Goal: Download file/media

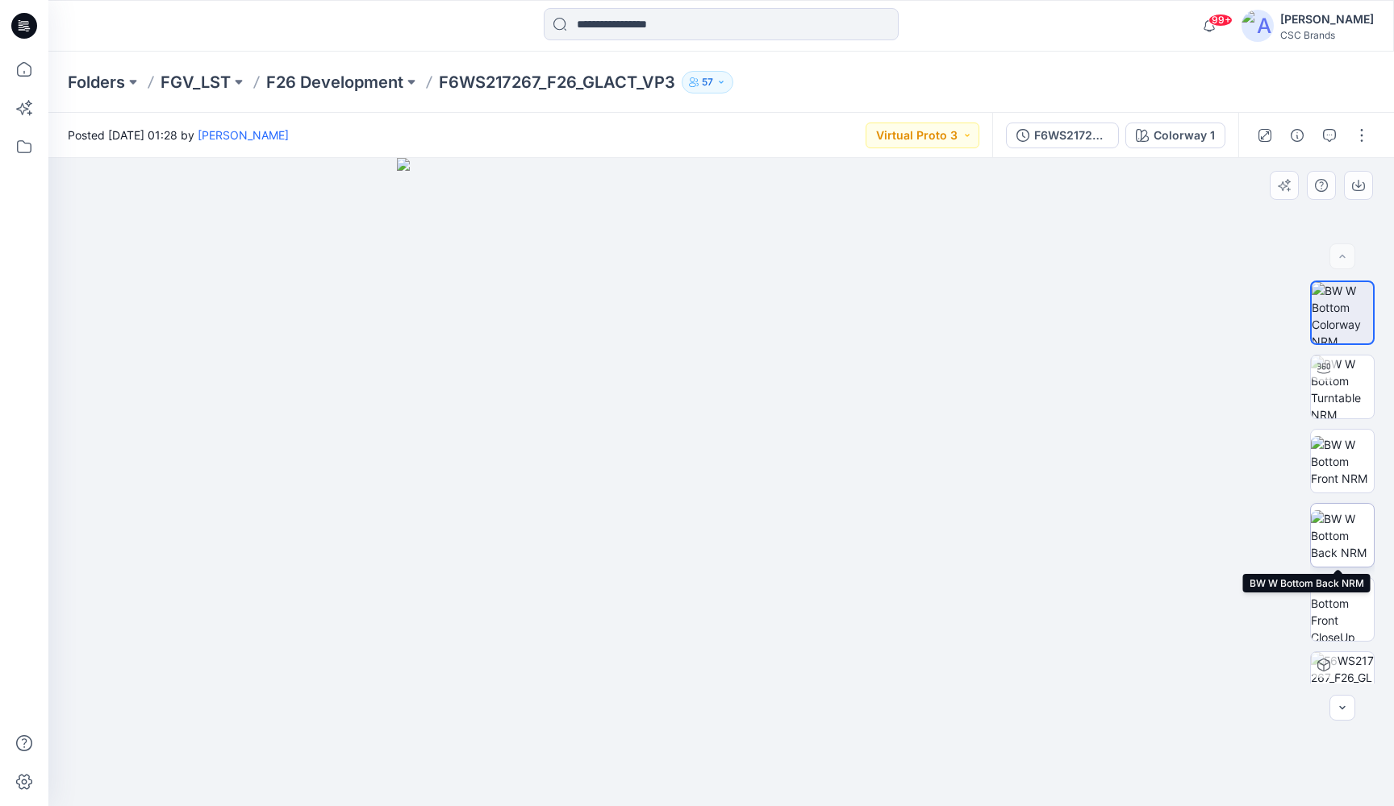
click at [1342, 528] on img at bounding box center [1342, 536] width 63 height 51
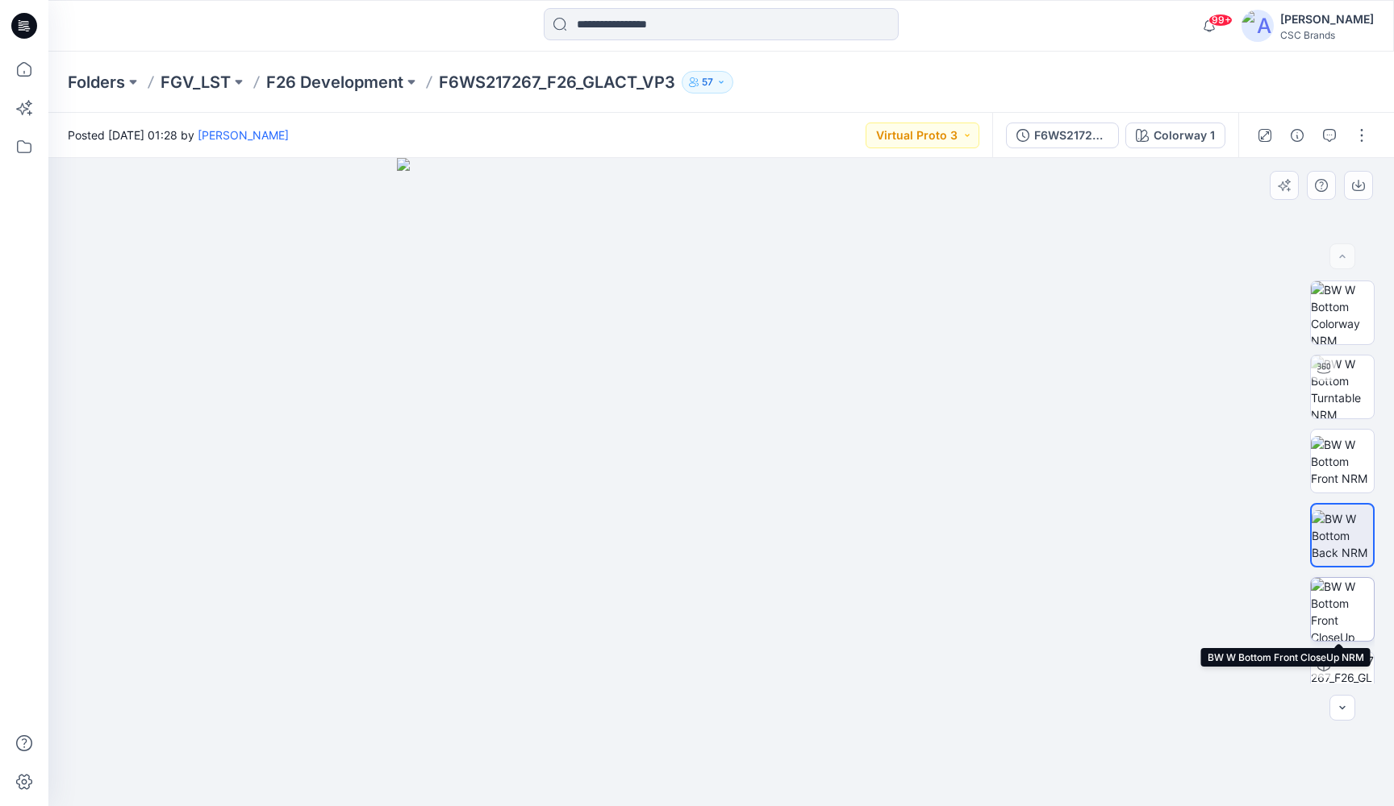
click at [1344, 606] on img at bounding box center [1342, 609] width 63 height 63
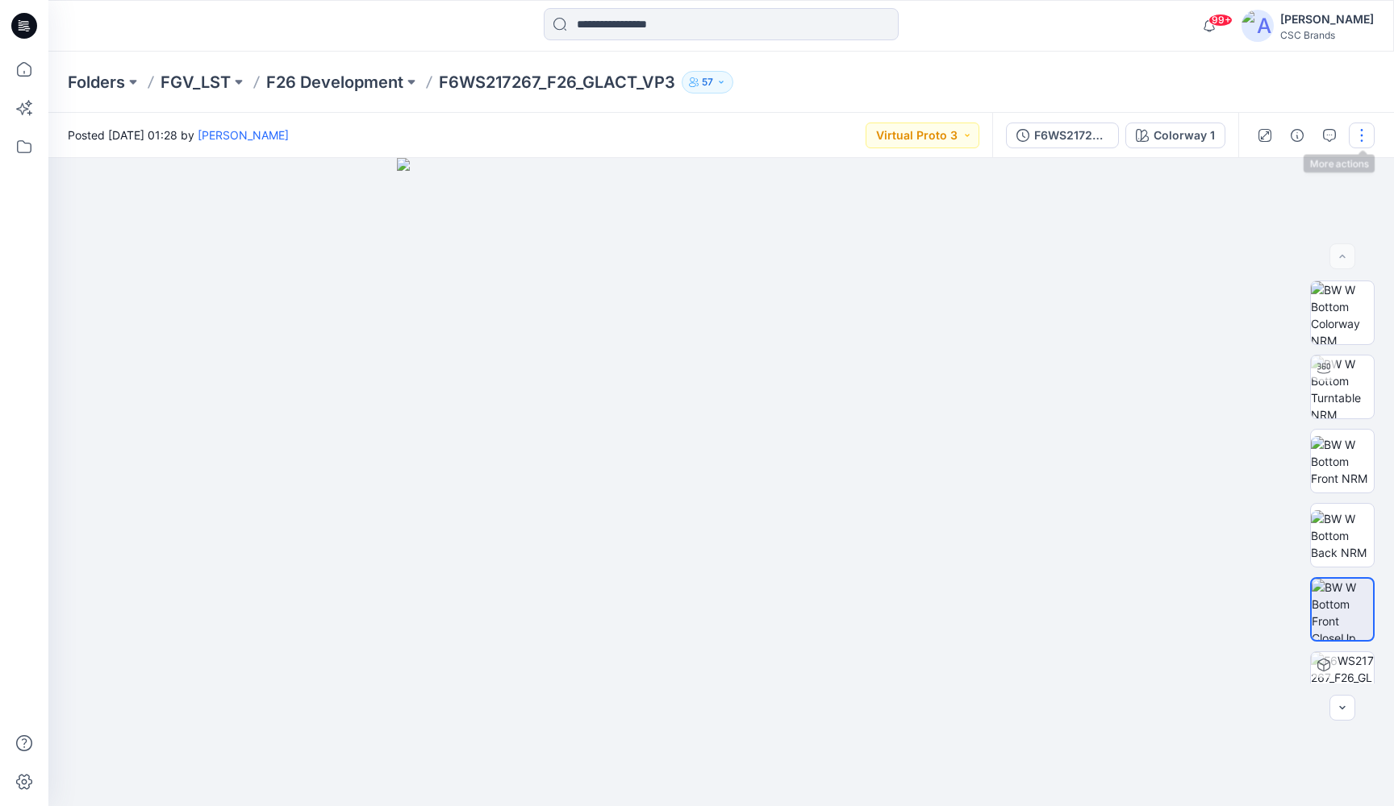
click at [1365, 133] on button "button" at bounding box center [1361, 136] width 26 height 26
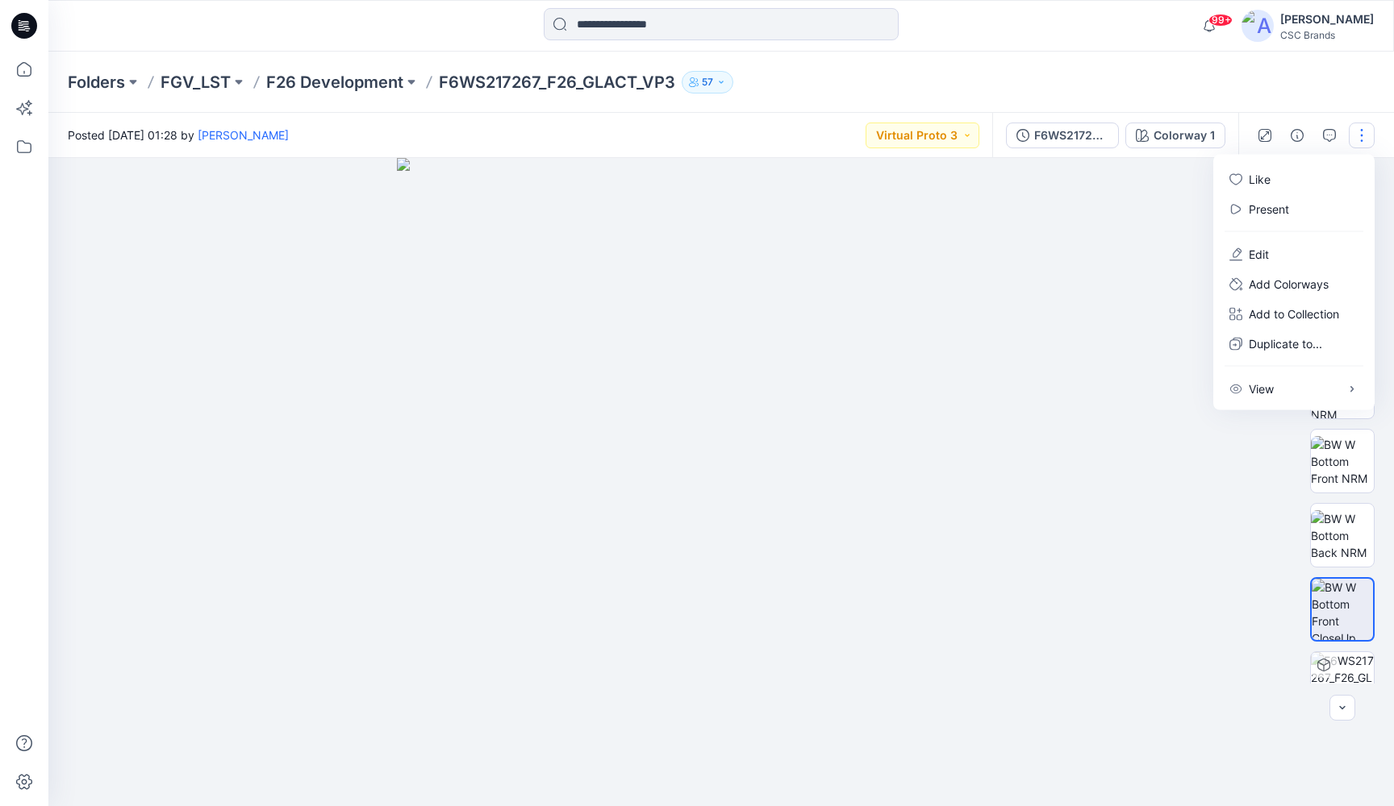
click at [1040, 347] on img at bounding box center [721, 482] width 648 height 648
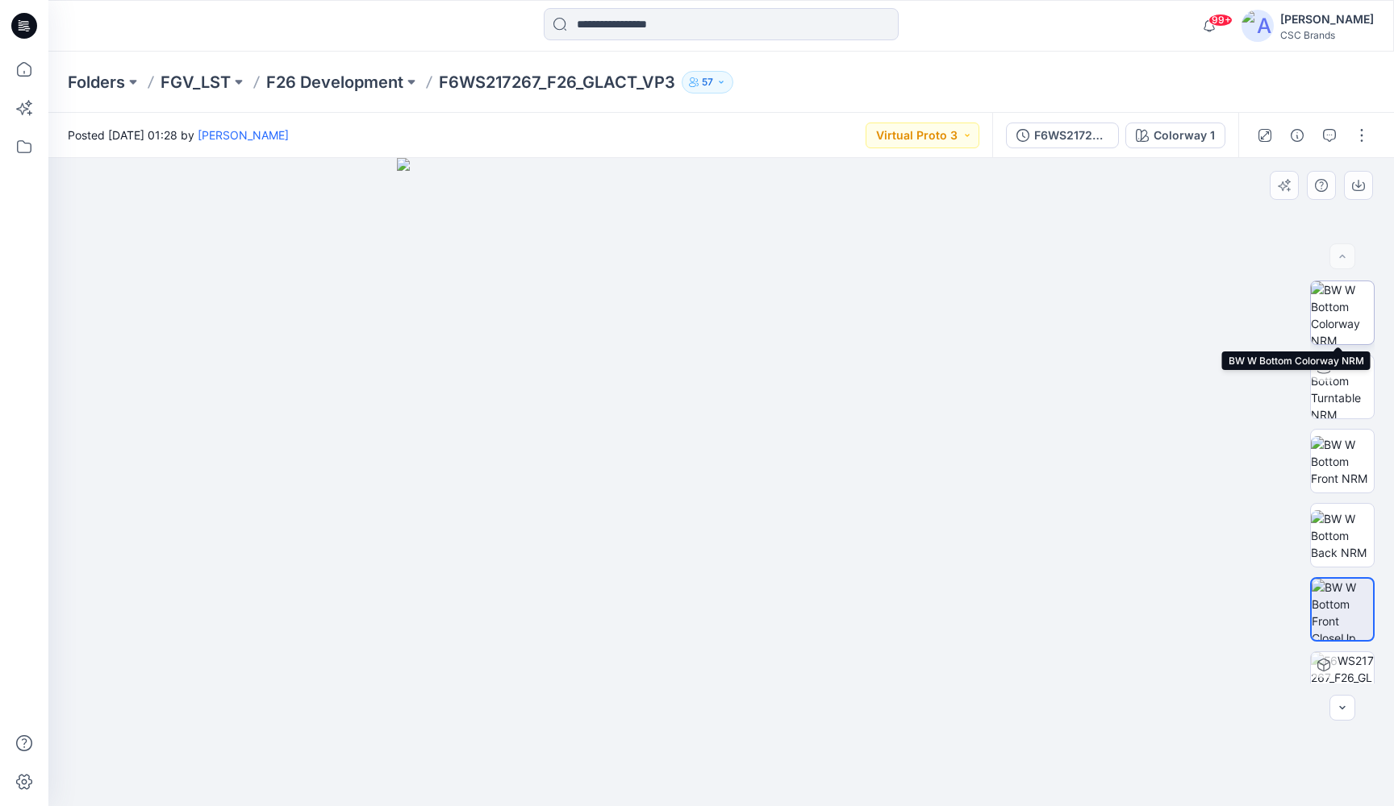
click at [1339, 314] on img at bounding box center [1342, 312] width 63 height 63
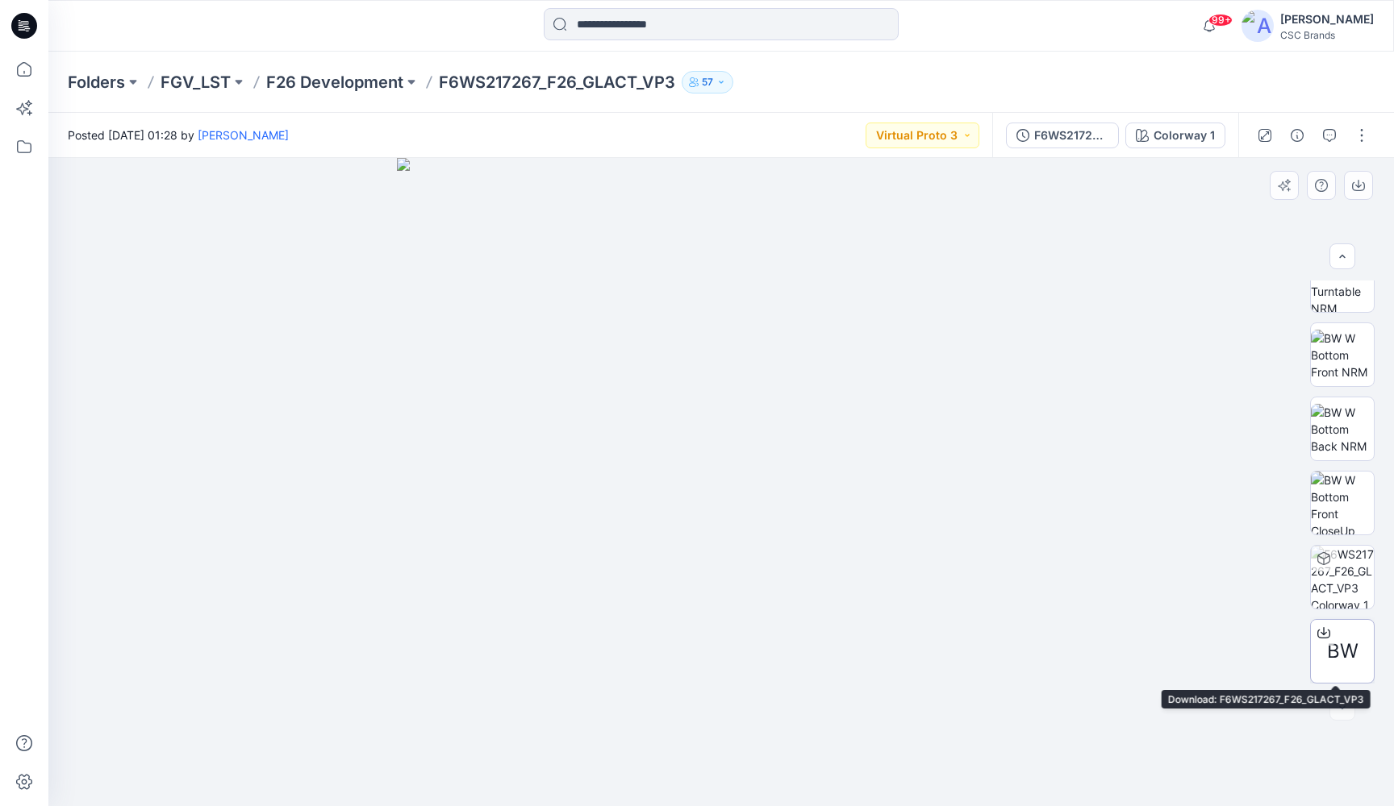
scroll to position [106, 0]
click at [1320, 633] on icon at bounding box center [1323, 631] width 6 height 8
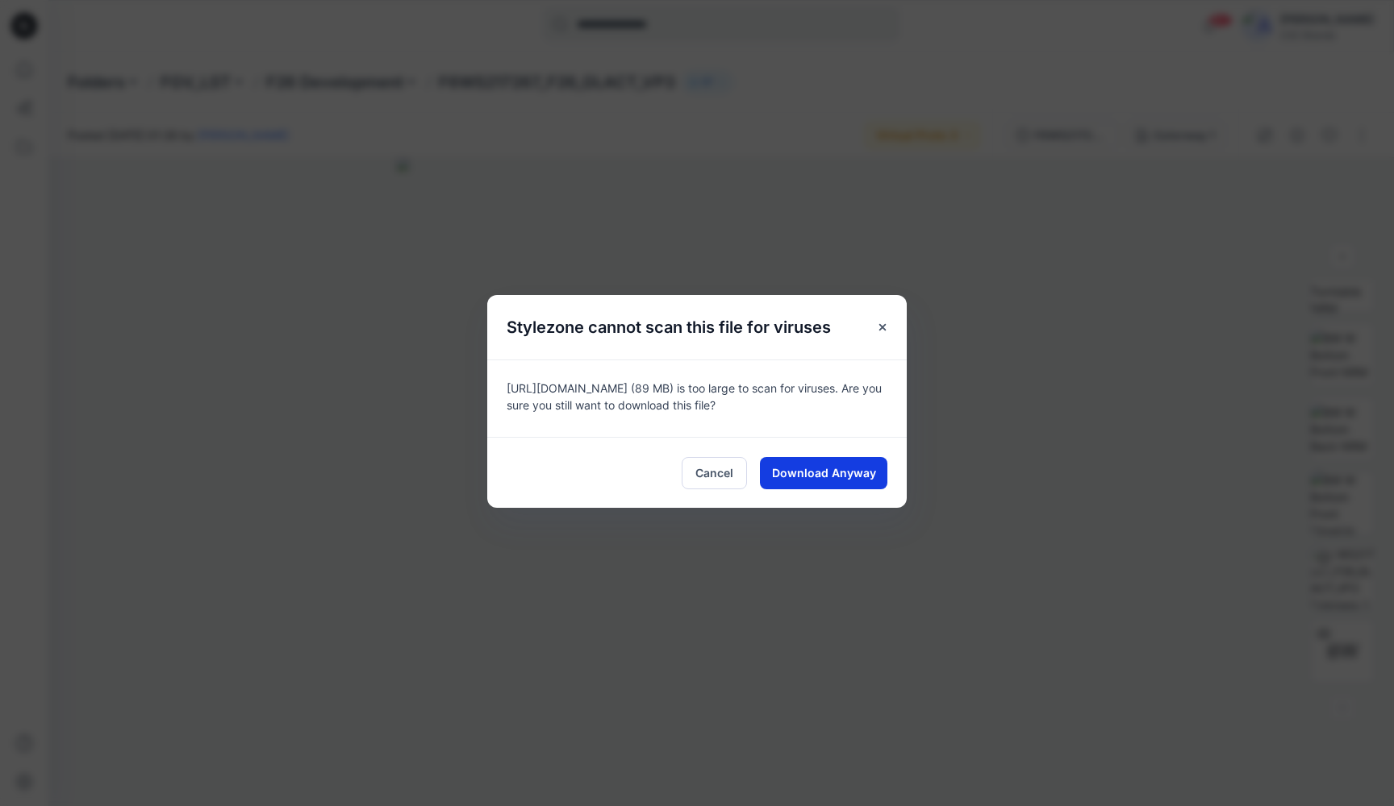
click at [869, 469] on span "Download Anyway" at bounding box center [824, 473] width 104 height 17
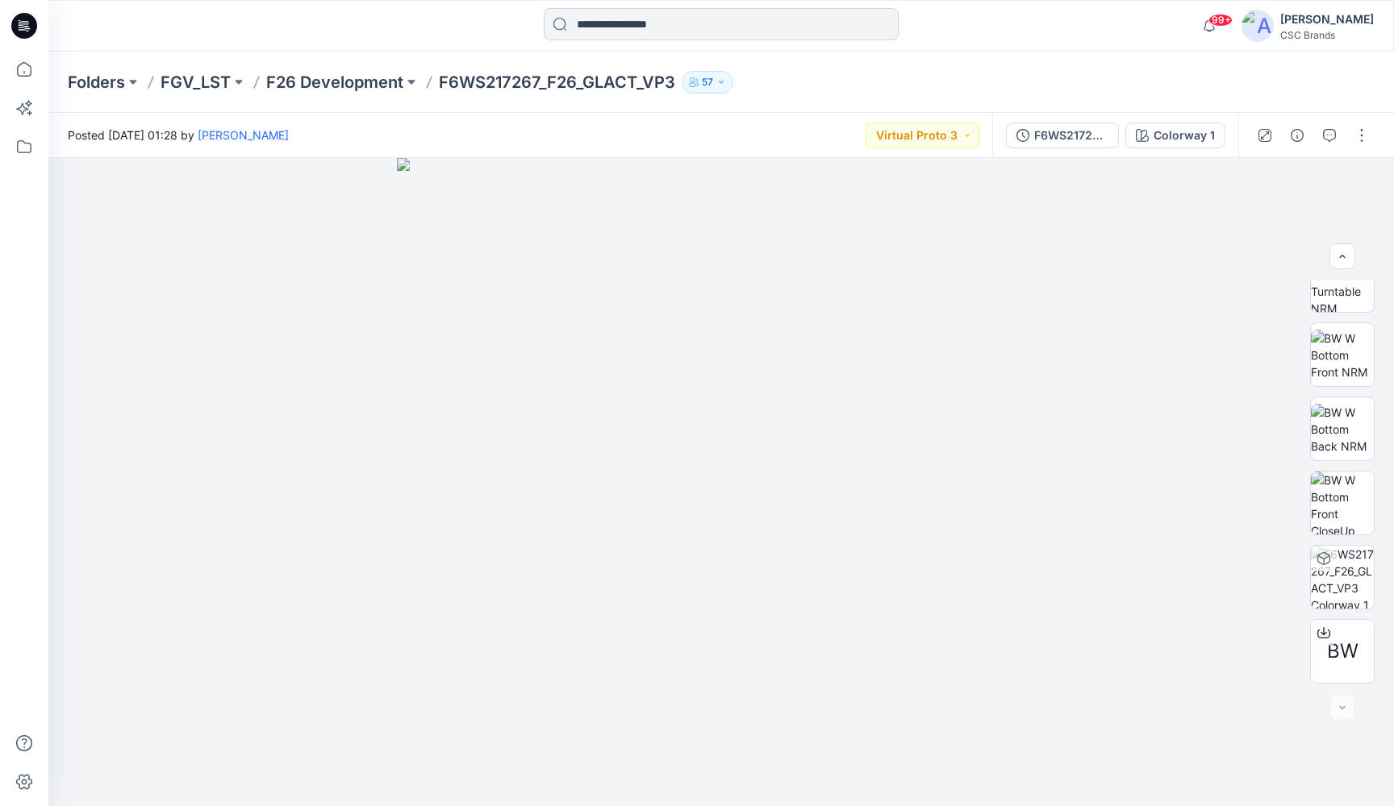
click at [603, 28] on input at bounding box center [721, 24] width 355 height 32
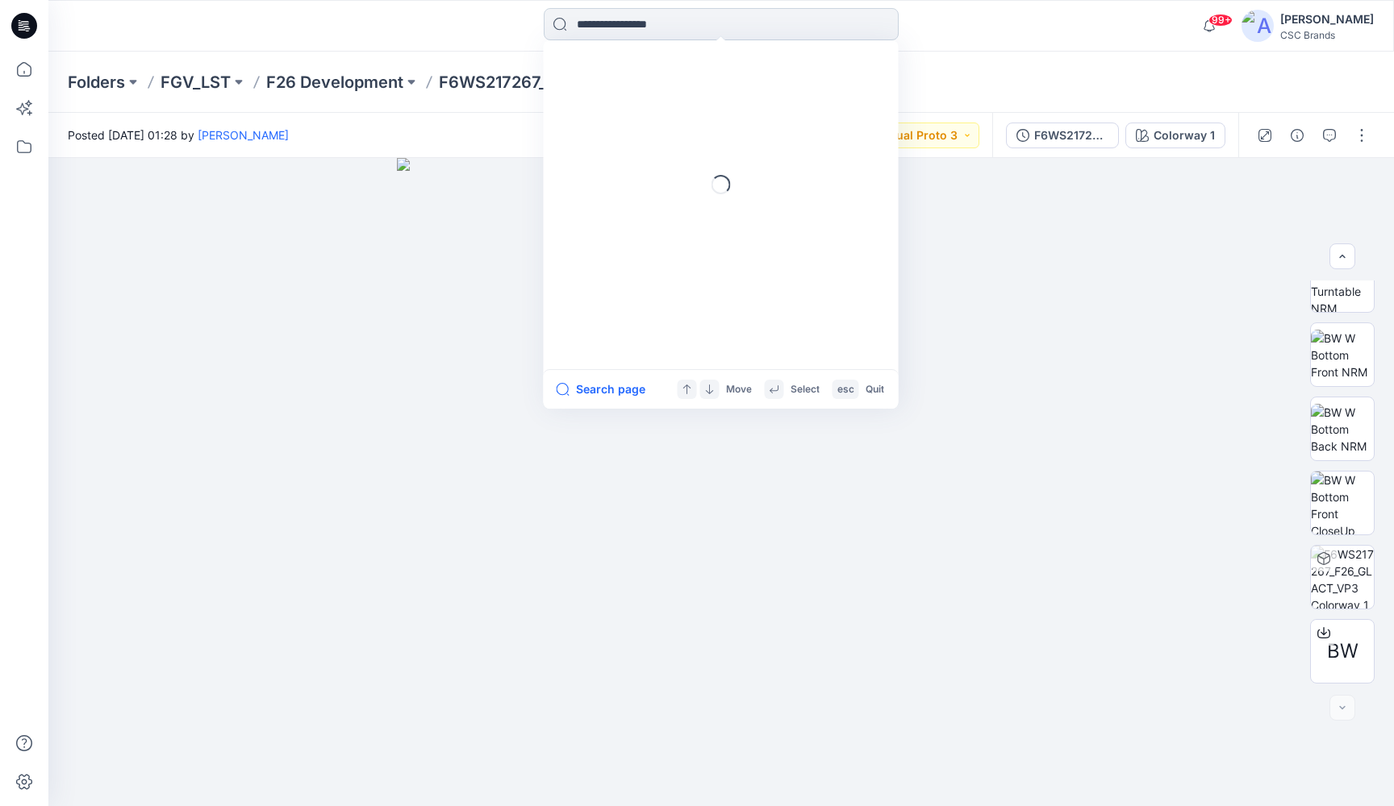
paste input "**********"
type input "**********"
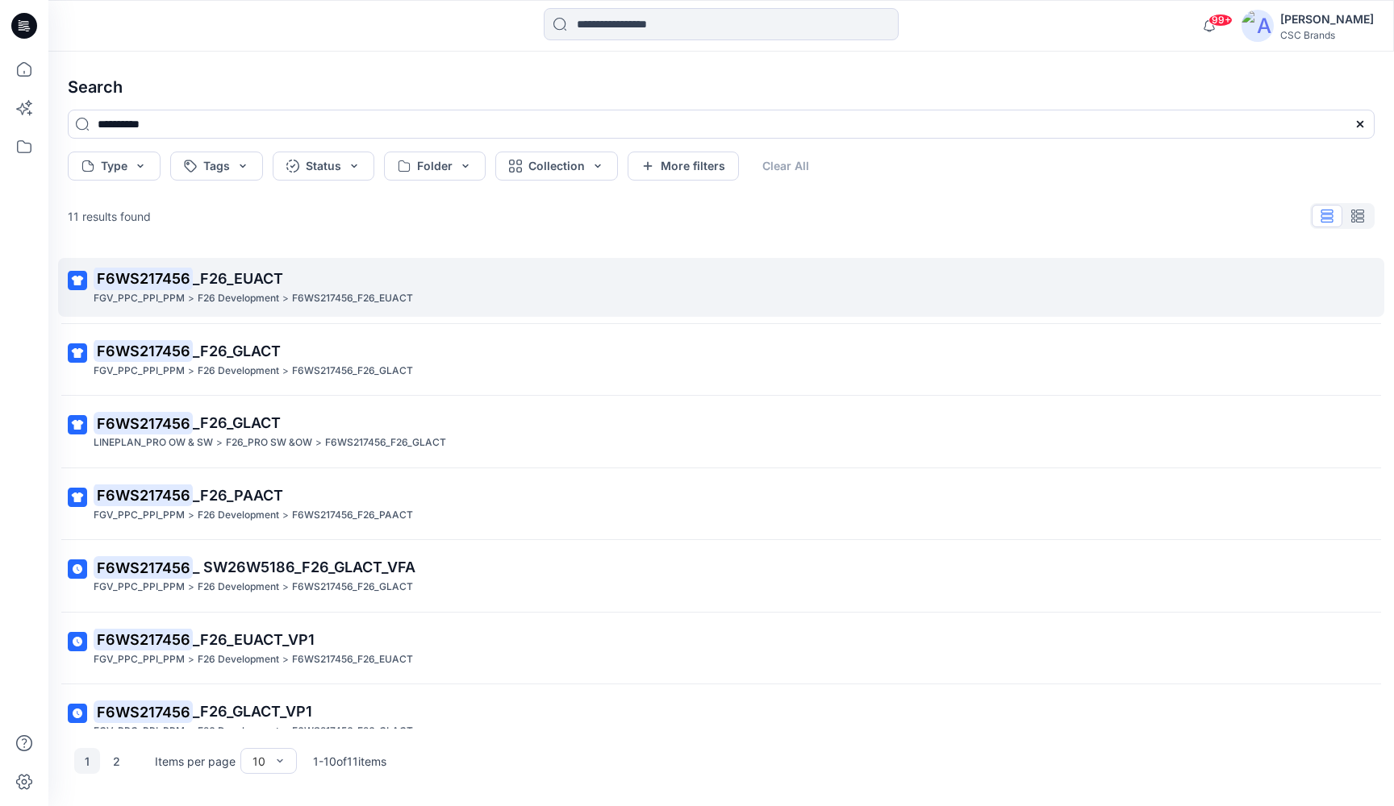
click at [270, 281] on span "_F26_EUACT" at bounding box center [238, 278] width 90 height 17
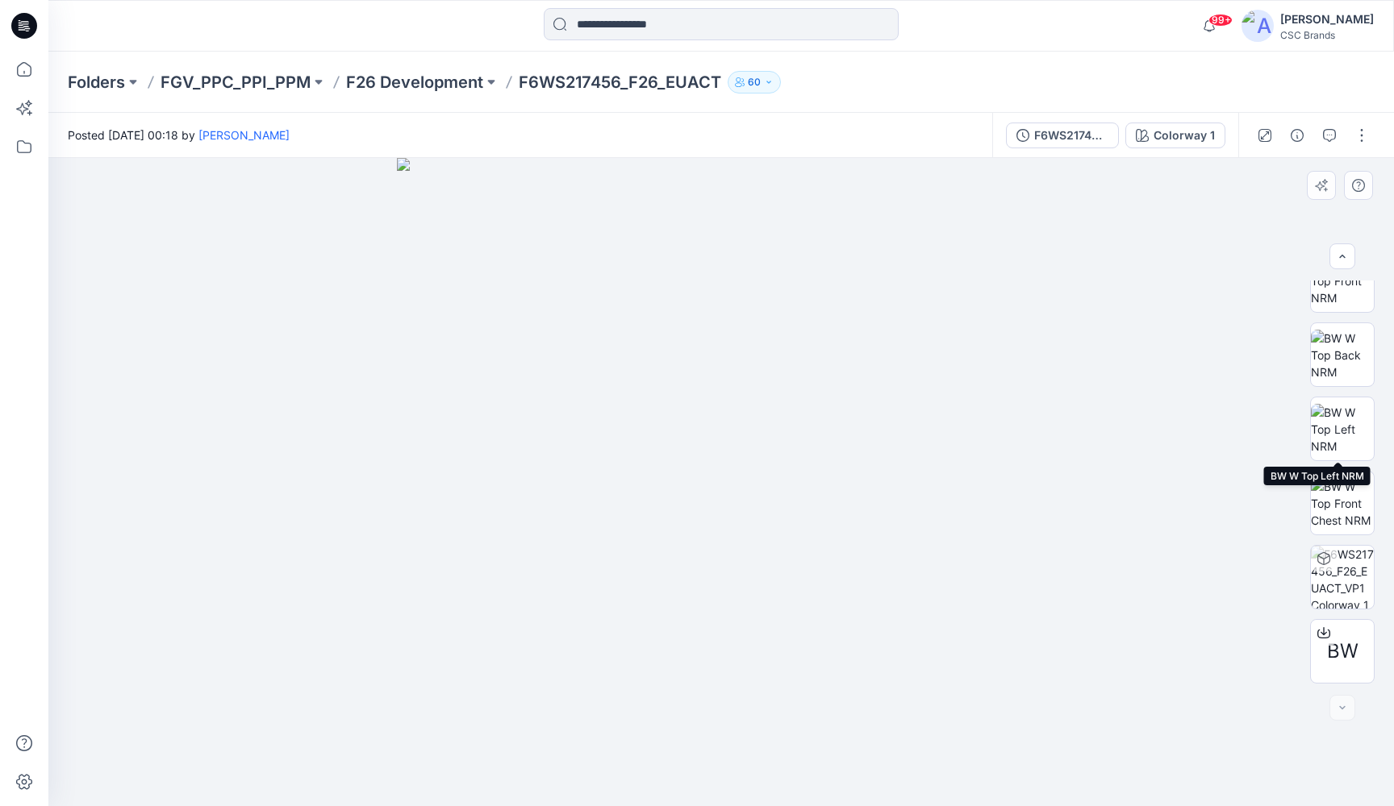
scroll to position [255, 0]
click at [1317, 628] on icon at bounding box center [1323, 633] width 13 height 13
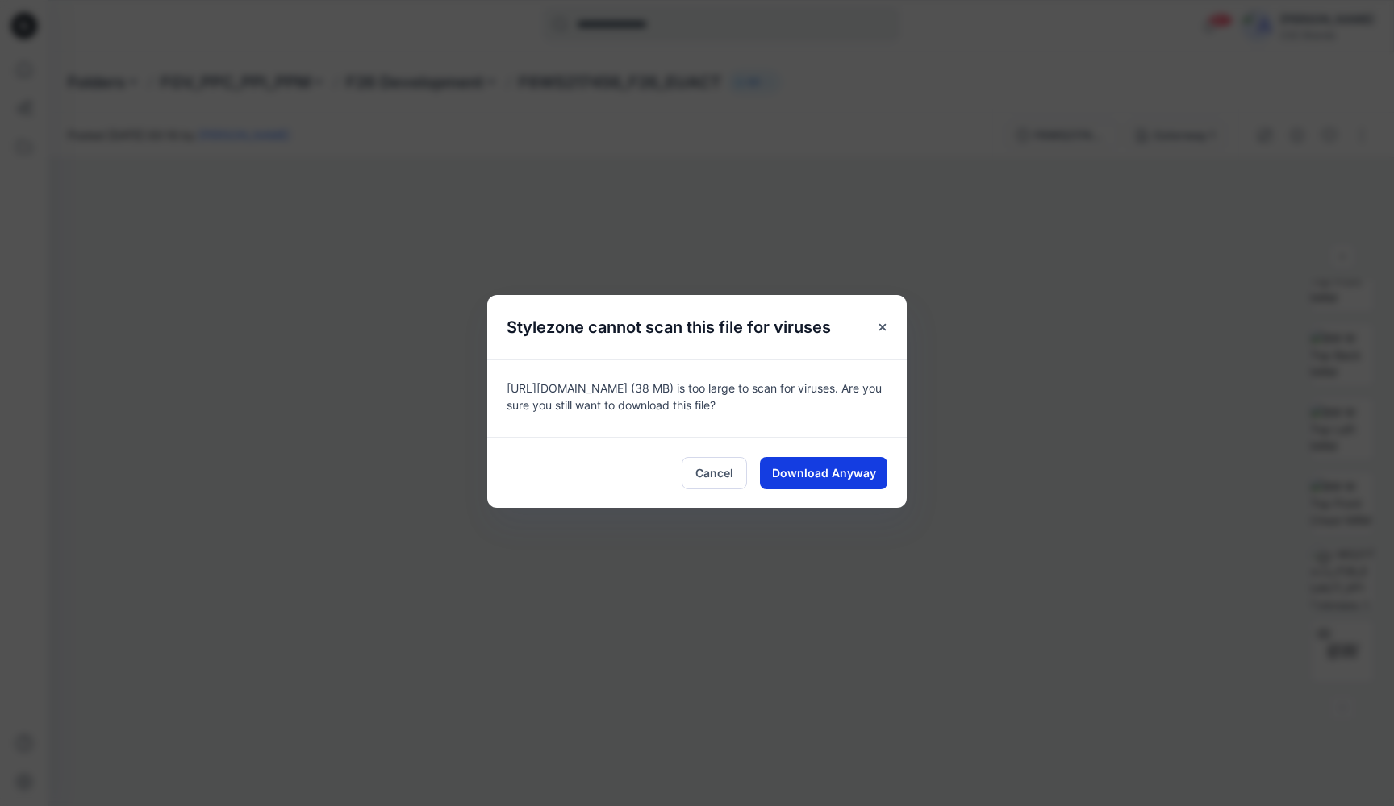
click at [832, 474] on span "Download Anyway" at bounding box center [824, 473] width 104 height 17
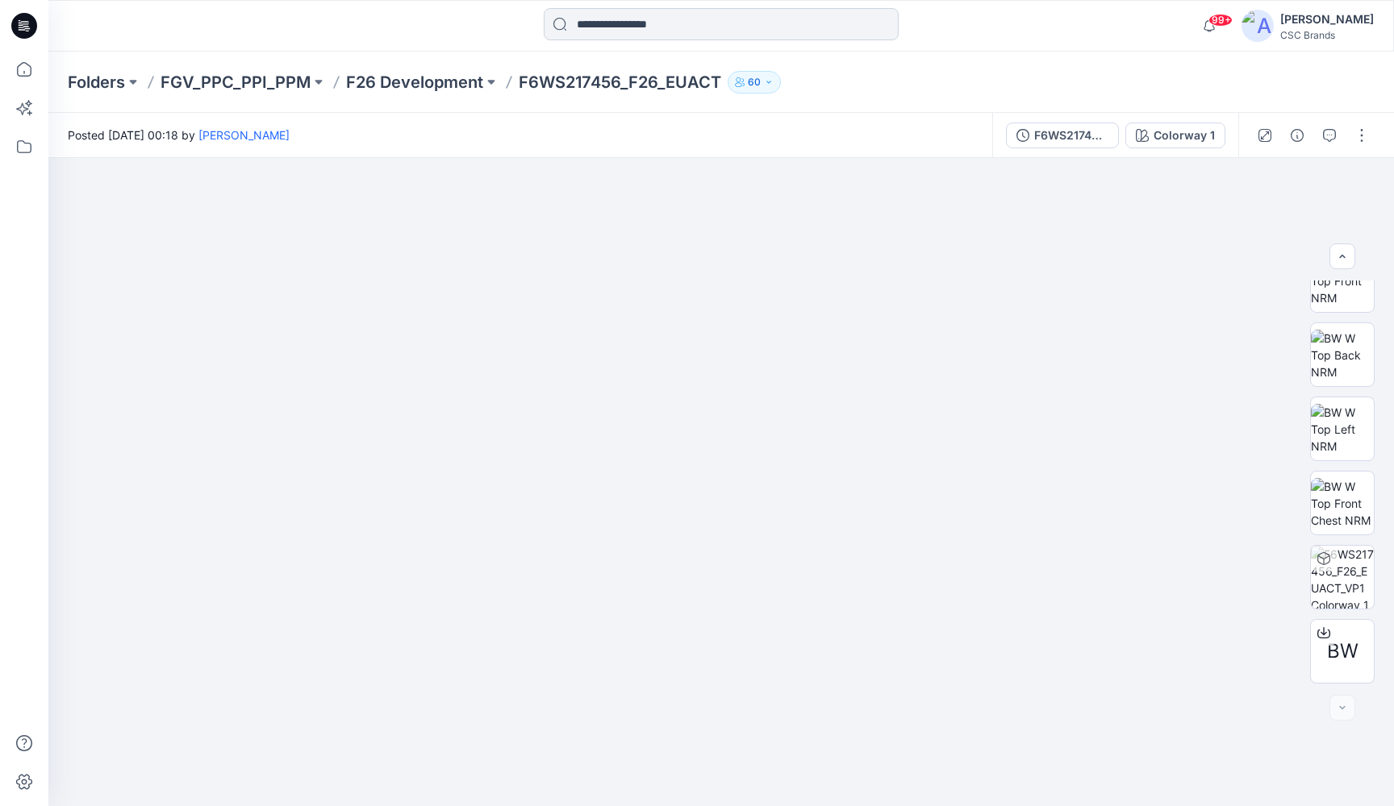
click at [675, 32] on input at bounding box center [721, 24] width 355 height 32
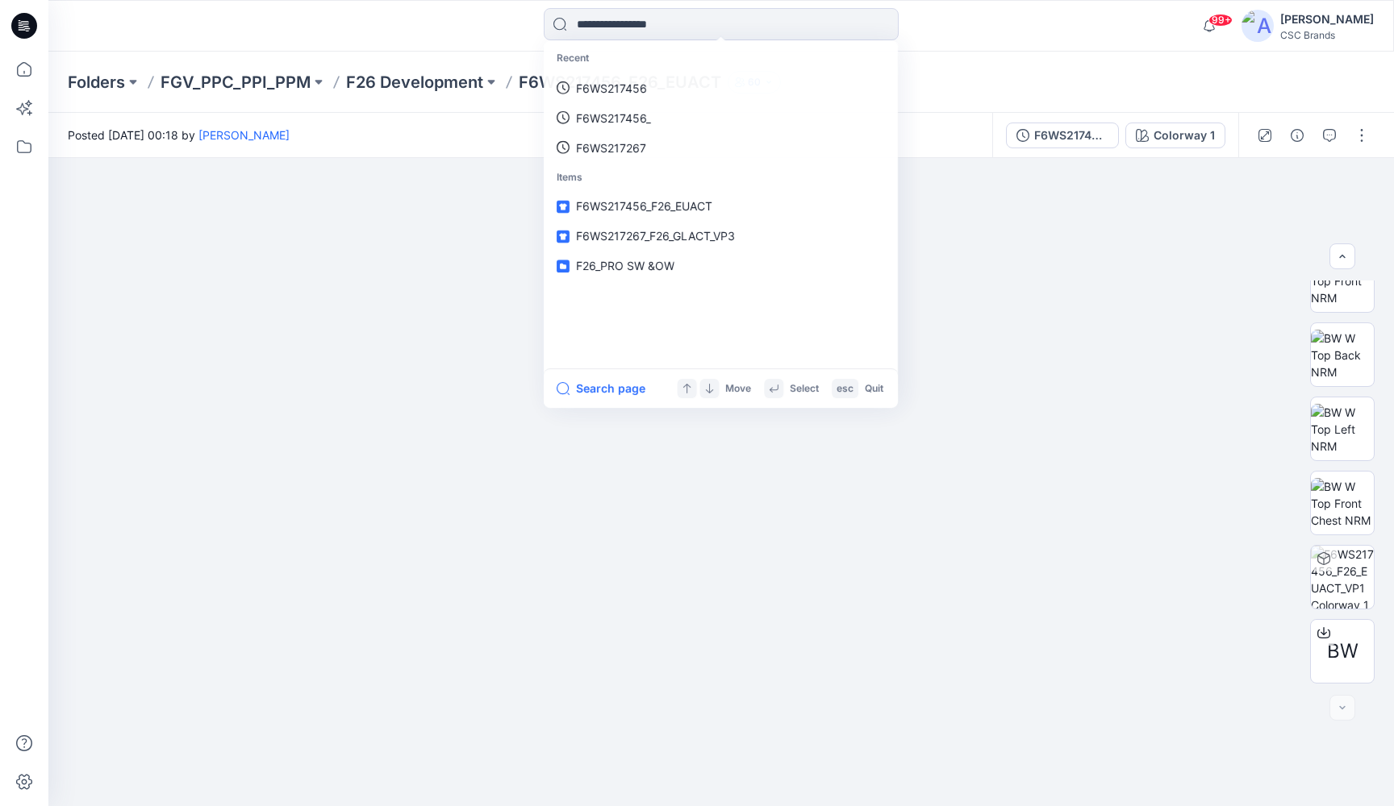
click at [453, 45] on div "Recent F6WS217456 F6WS217456_ F6WS217267 Items F6WS217456_F26_EUACT F6WS217267_…" at bounding box center [720, 26] width 1345 height 52
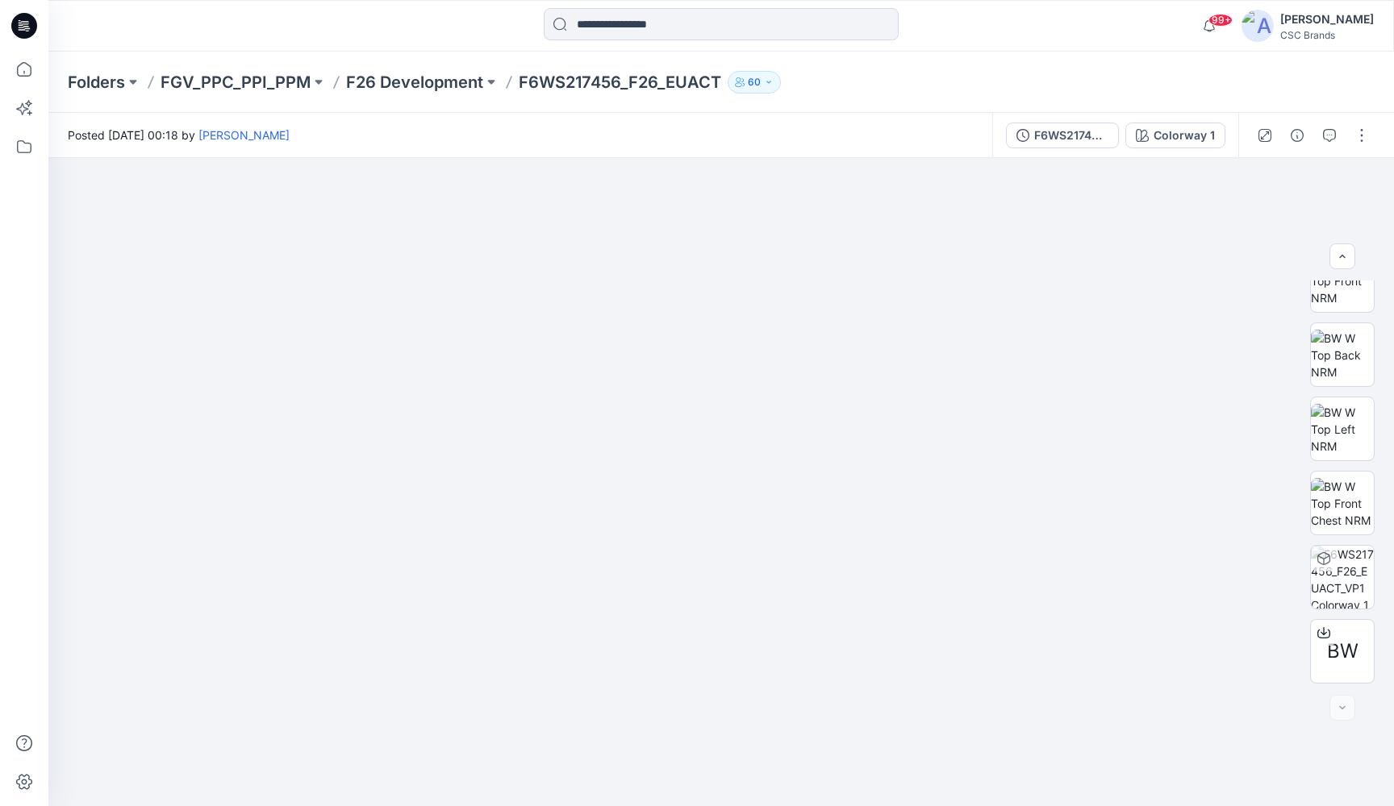
click at [569, 79] on p "F6WS217456_F26_EUACT" at bounding box center [620, 82] width 202 height 23
click at [572, 85] on p "F6WS217456_F26_EUACT" at bounding box center [620, 82] width 202 height 23
drag, startPoint x: 519, startPoint y: 79, endPoint x: 667, endPoint y: 83, distance: 148.5
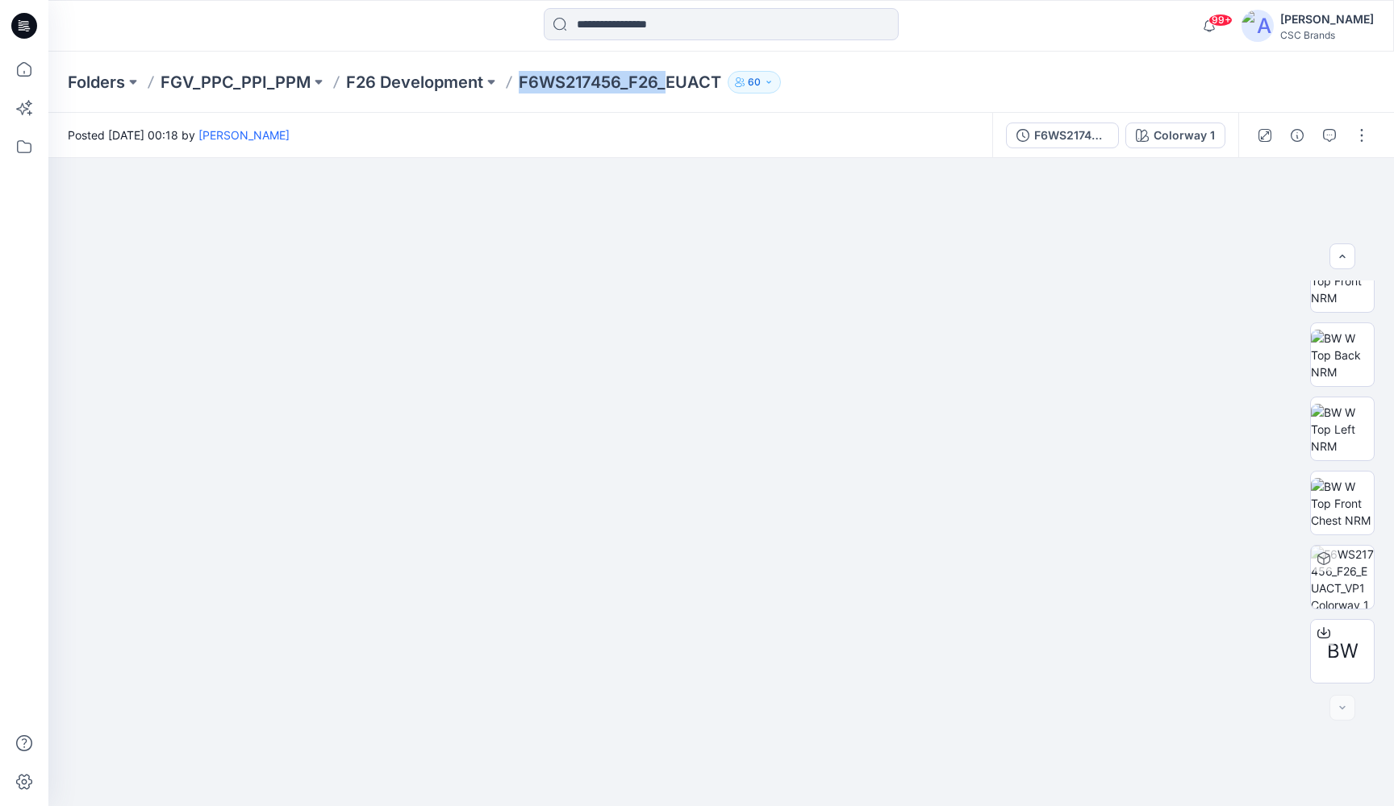
click at [667, 83] on p "F6WS217456_F26_EUACT" at bounding box center [620, 82] width 202 height 23
copy p "F6WS217456_F26_"
click at [635, 27] on input at bounding box center [721, 24] width 355 height 32
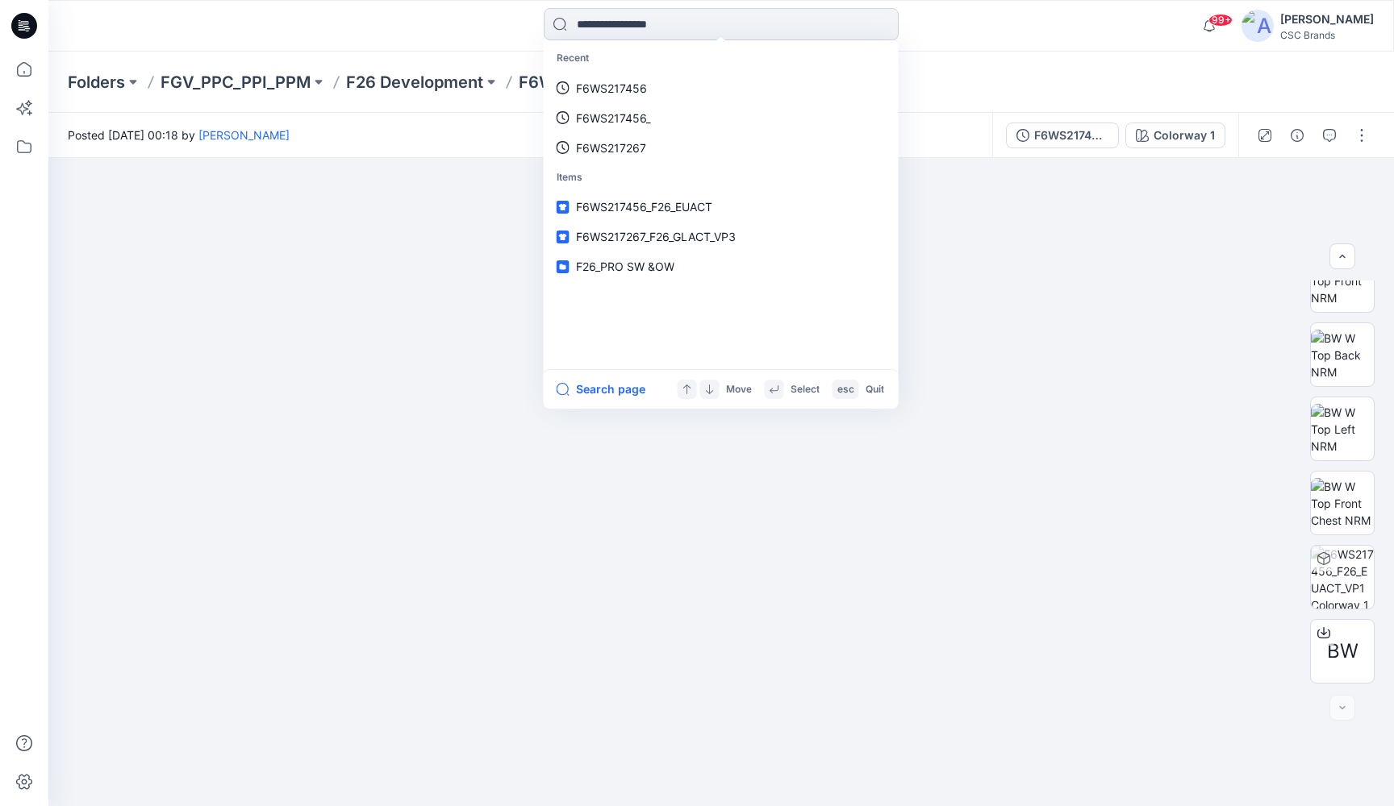
paste input "**********"
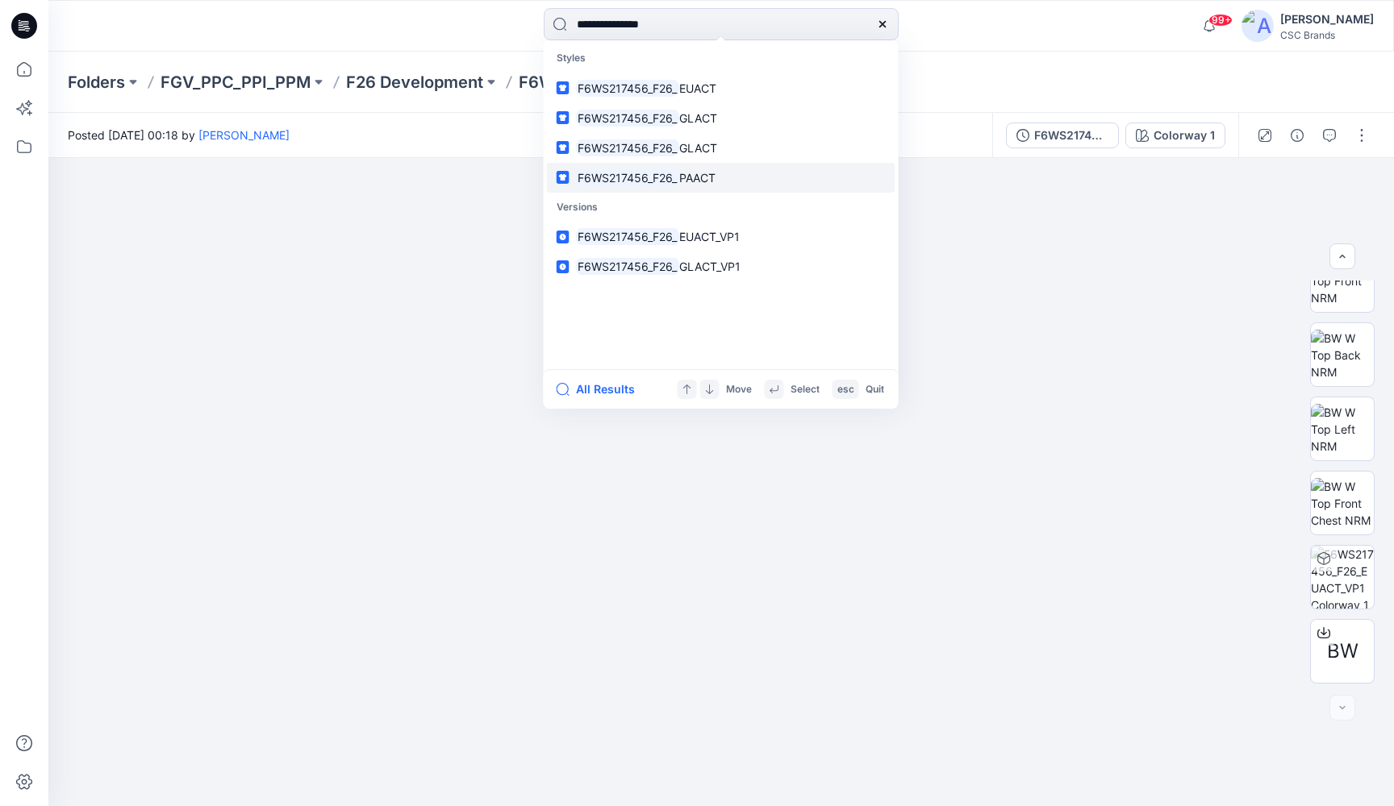
type input "**********"
click at [714, 177] on span "PAACT" at bounding box center [697, 178] width 36 height 14
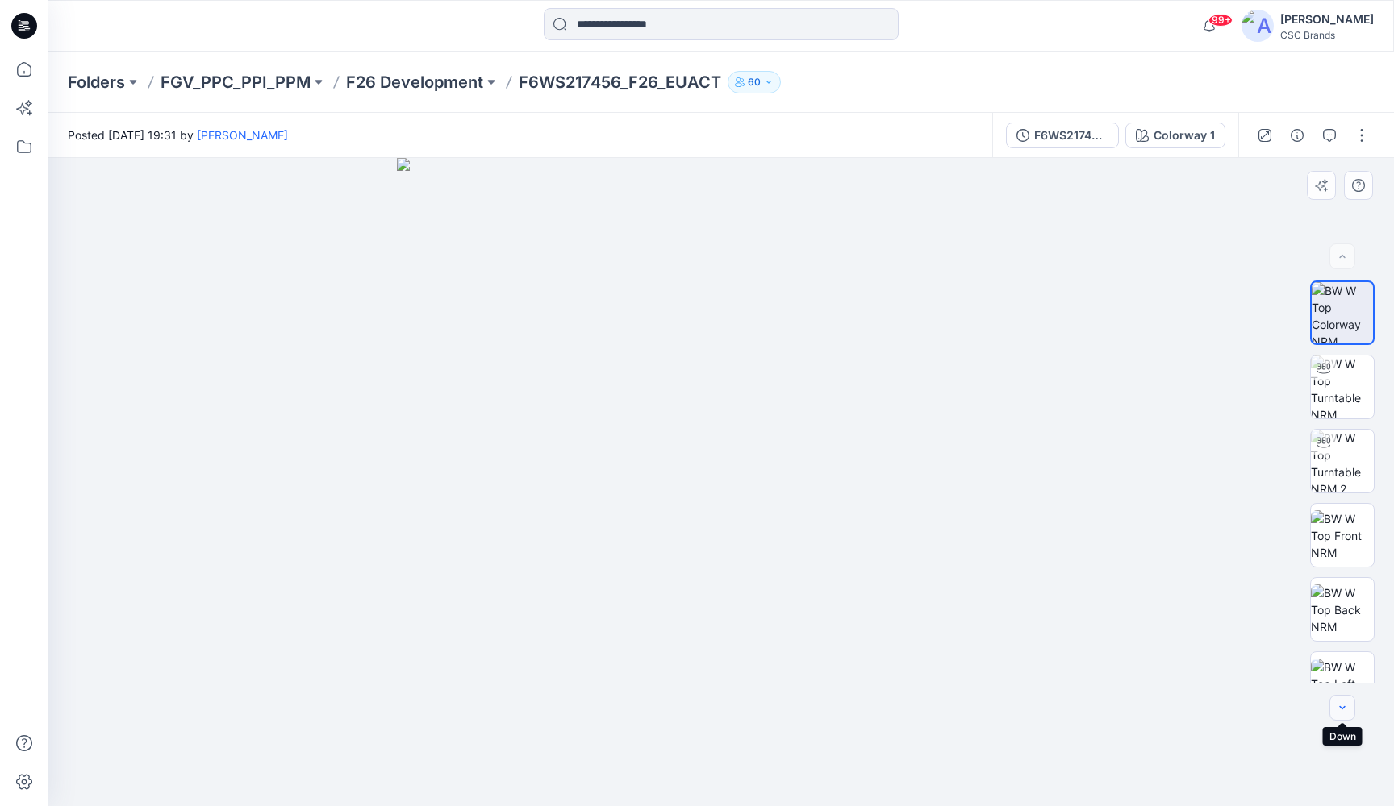
click at [1343, 709] on icon "button" at bounding box center [1342, 707] width 6 height 3
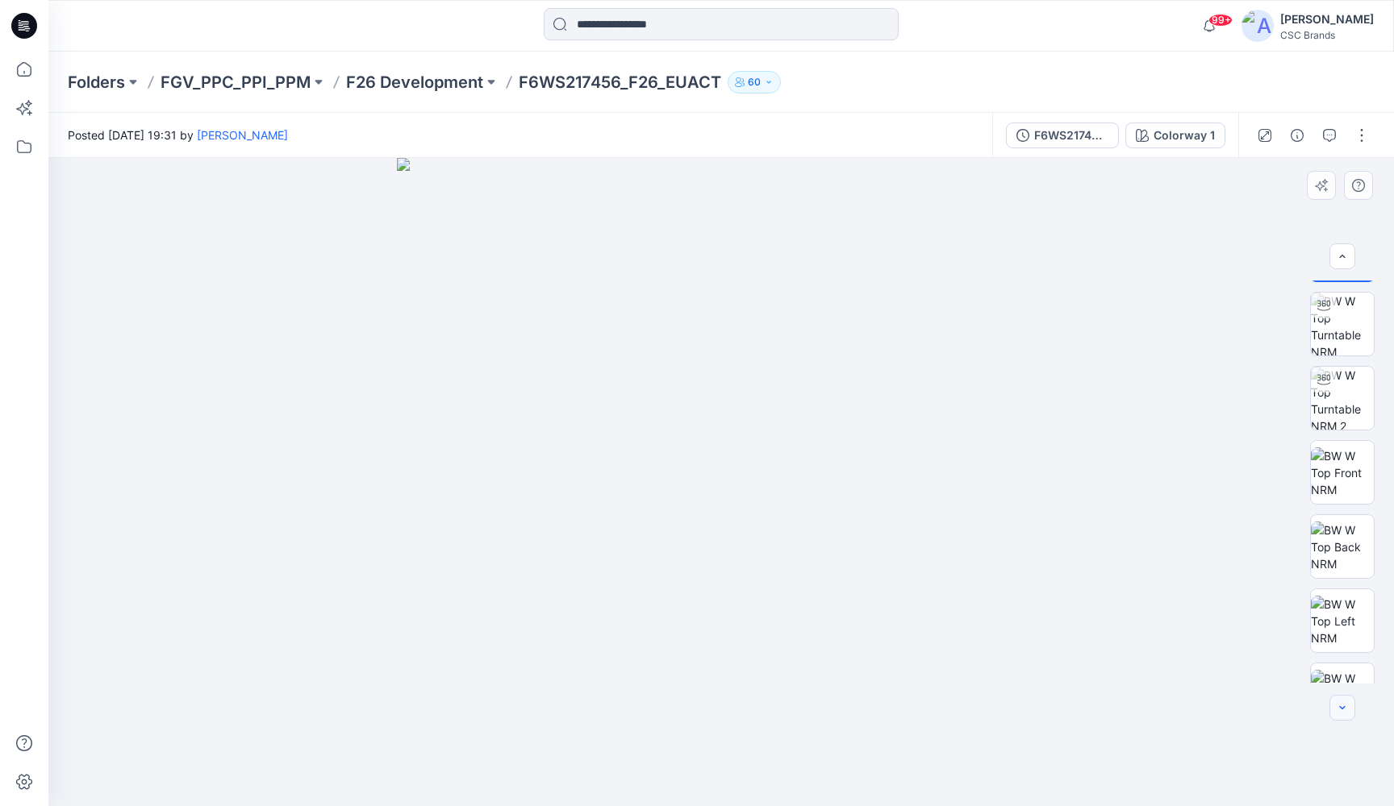
click at [1343, 709] on icon "button" at bounding box center [1342, 707] width 6 height 3
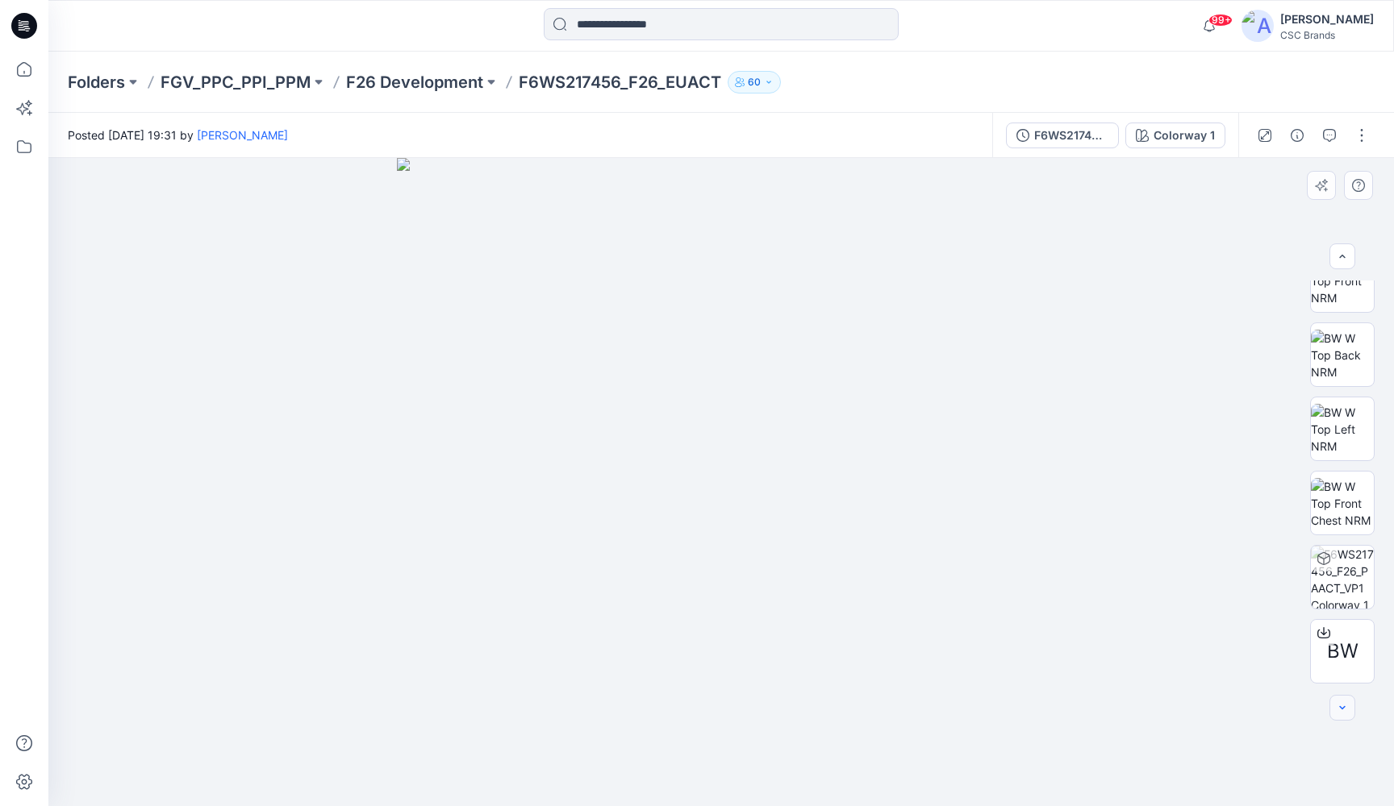
click at [1343, 709] on div at bounding box center [1342, 708] width 26 height 26
click at [1321, 631] on icon at bounding box center [1323, 633] width 13 height 13
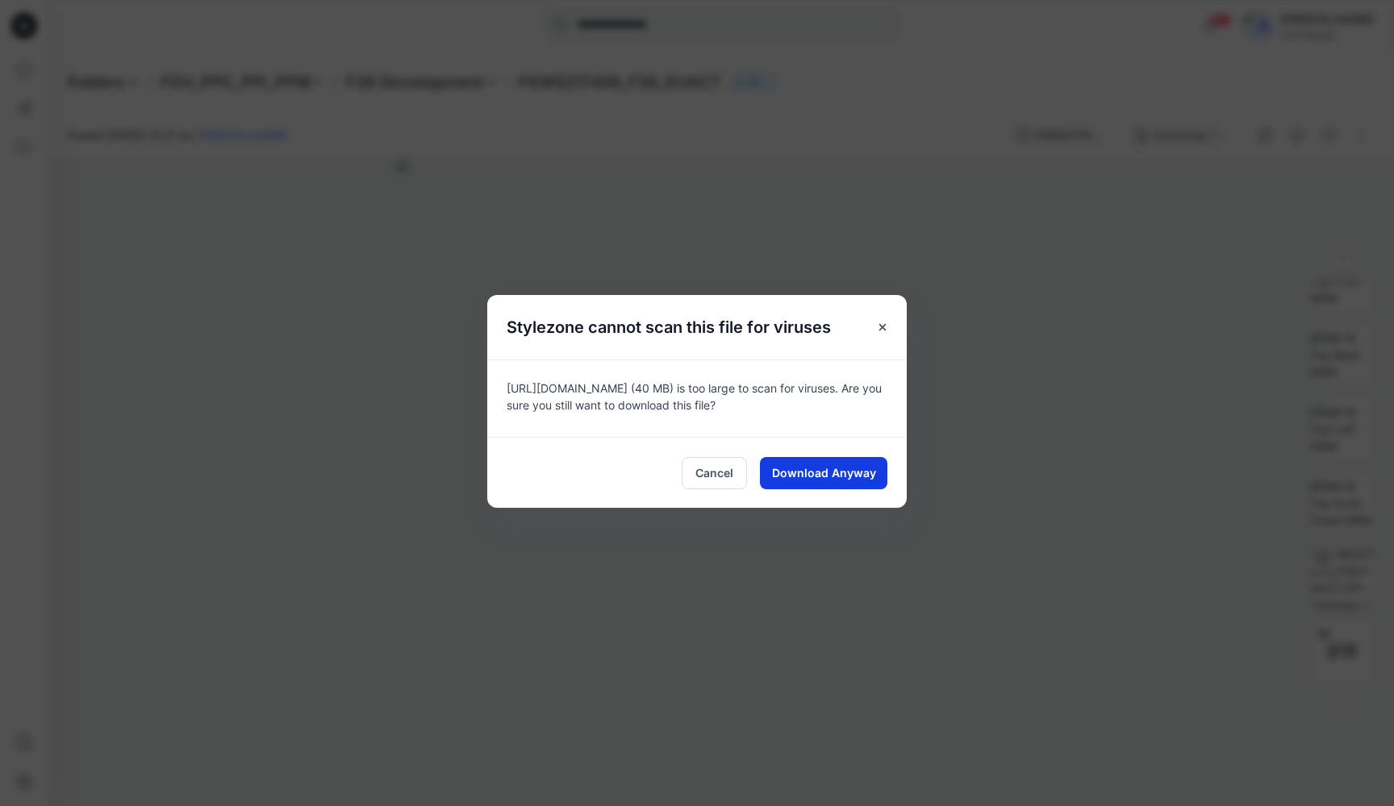
click at [857, 466] on span "Download Anyway" at bounding box center [824, 473] width 104 height 17
